Goal: Task Accomplishment & Management: Manage account settings

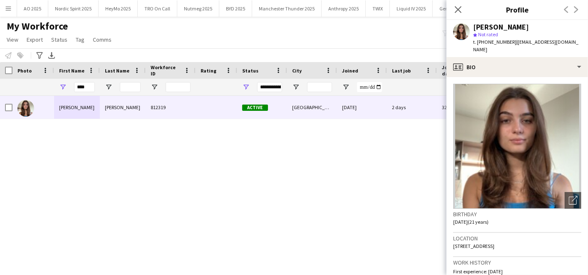
scroll to position [49, 0]
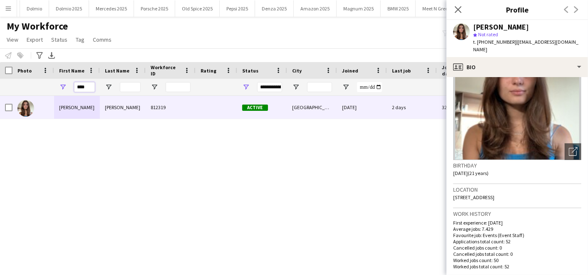
click at [92, 83] on input "****" at bounding box center [84, 87] width 21 height 10
type input "*"
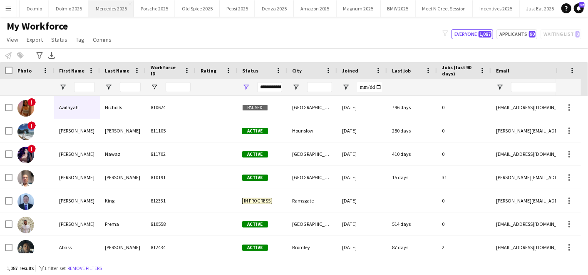
click at [106, 3] on button "Mercedes 2025 Close" at bounding box center [111, 8] width 45 height 16
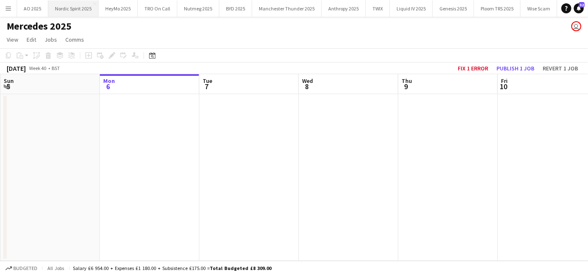
click at [57, 10] on button "Nordic Spirit 2025 Close" at bounding box center [73, 8] width 50 height 16
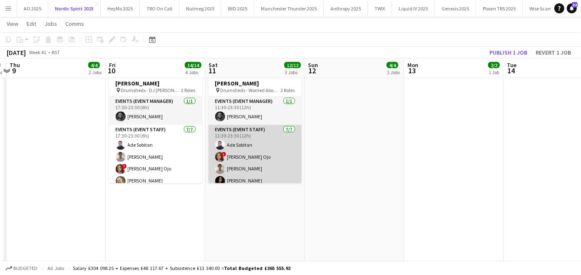
scroll to position [42, 0]
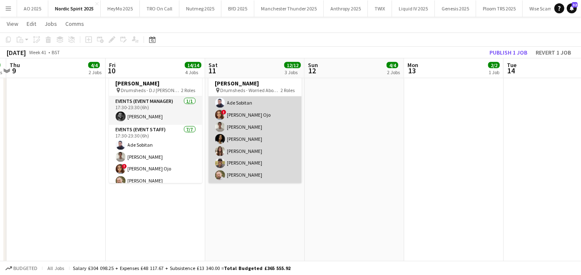
click at [240, 133] on app-card-role "Events (Event Staff) [DATE] 11:30-23:30 (12h) Ade Sobitan ! [PERSON_NAME] Ojo […" at bounding box center [255, 133] width 93 height 101
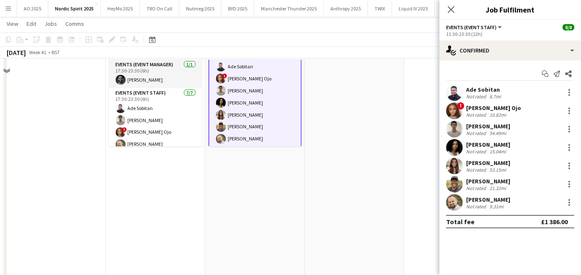
scroll to position [891, 0]
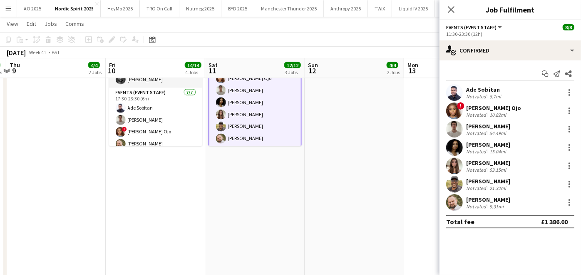
click at [570, 142] on div "[PERSON_NAME] Not rated 15.04mi" at bounding box center [511, 147] width 142 height 17
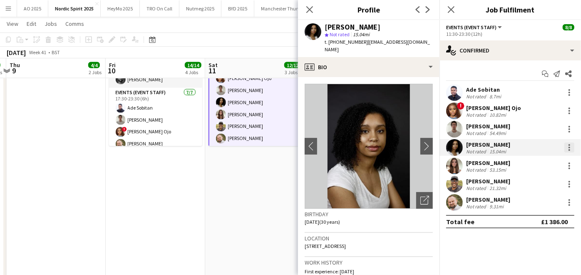
click at [568, 148] on div at bounding box center [570, 147] width 10 height 10
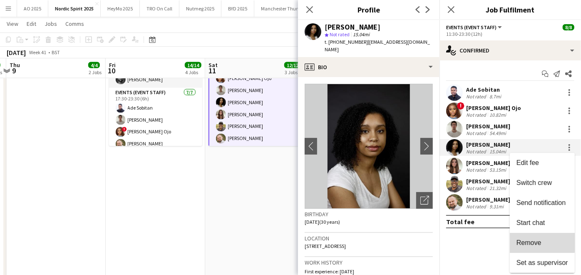
click at [528, 239] on span "Remove" at bounding box center [529, 242] width 25 height 7
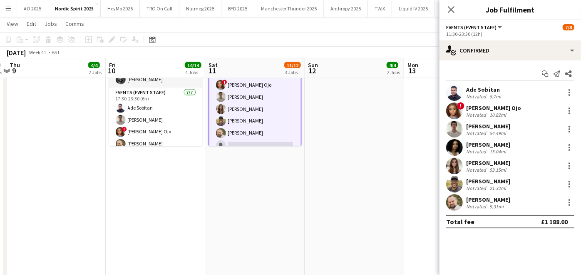
click at [262, 155] on app-date-cell "Updated 11:30-23:30 (12h) 7/8 Drumsheds - Worried About [PERSON_NAME] pin Drums…" at bounding box center [255, 155] width 100 height 270
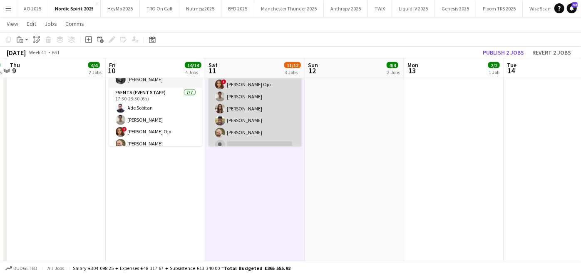
click at [256, 142] on app-card-role "Events (Event Staff) [DATE] 11:30-23:30 (12h) Ade Sobitan ! [PERSON_NAME] [PERS…" at bounding box center [255, 102] width 93 height 101
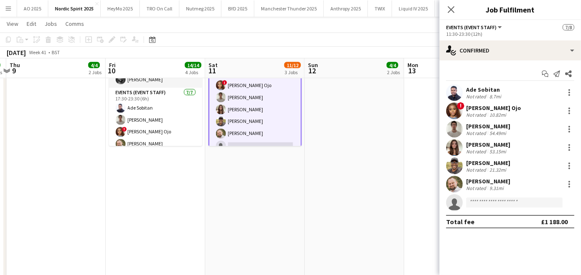
scroll to position [42, 0]
click at [498, 202] on input at bounding box center [514, 202] width 97 height 10
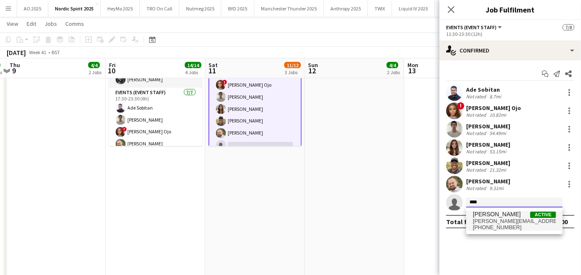
type input "****"
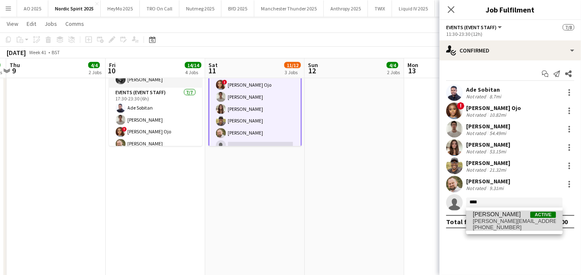
click at [496, 217] on span "[PERSON_NAME]" at bounding box center [497, 214] width 48 height 7
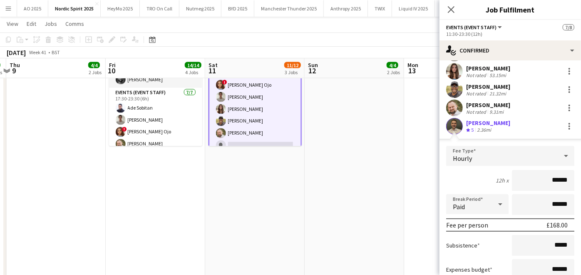
scroll to position [147, 0]
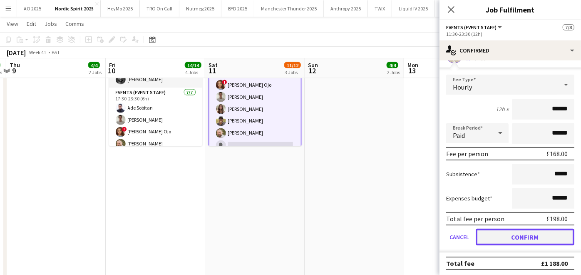
click at [509, 229] on button "Confirm" at bounding box center [525, 237] width 99 height 17
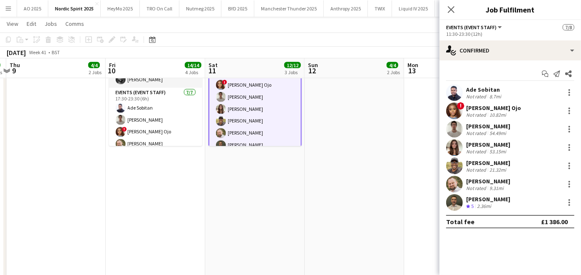
scroll to position [0, 0]
click at [375, 165] on app-date-cell at bounding box center [355, 155] width 100 height 270
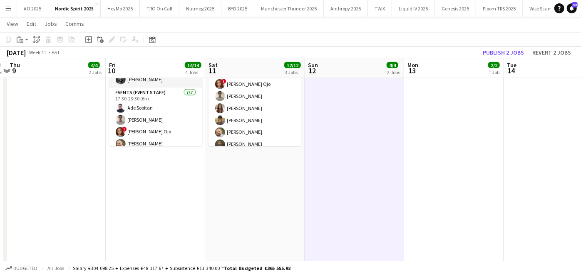
scroll to position [42, 0]
click at [509, 55] on button "Publish 2 jobs" at bounding box center [504, 52] width 48 height 11
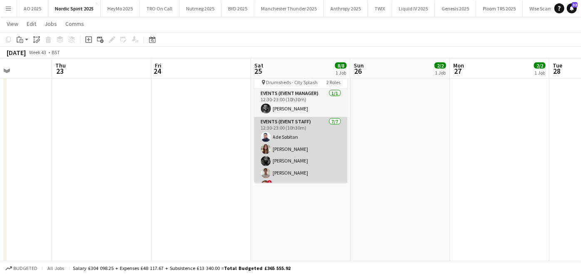
scroll to position [34, 0]
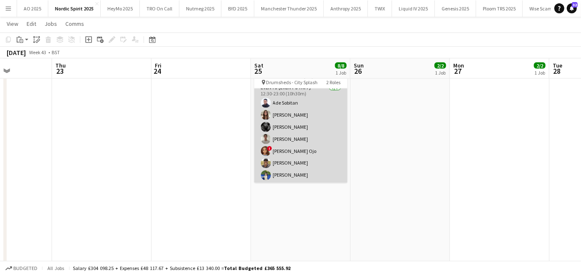
click at [290, 164] on app-card-role "Events (Event Staff) [DATE] 12:30-23:00 (10h30m) [PERSON_NAME] [PERSON_NAME] [P…" at bounding box center [300, 133] width 93 height 101
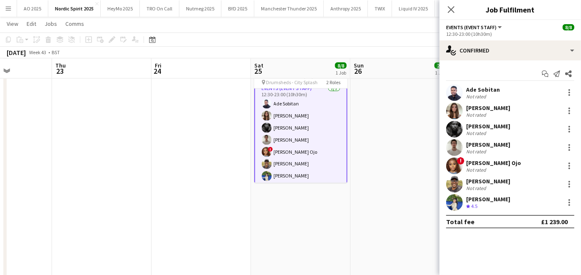
scroll to position [35, 0]
click at [139, 165] on app-date-cell at bounding box center [102, 191] width 100 height 270
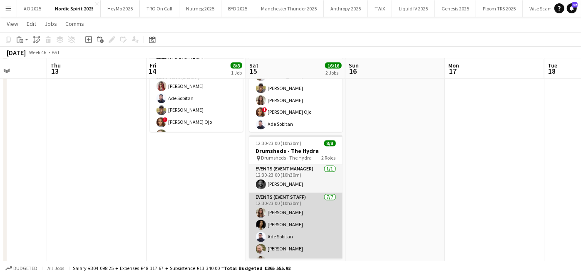
scroll to position [34, 0]
